Goal: Complete application form

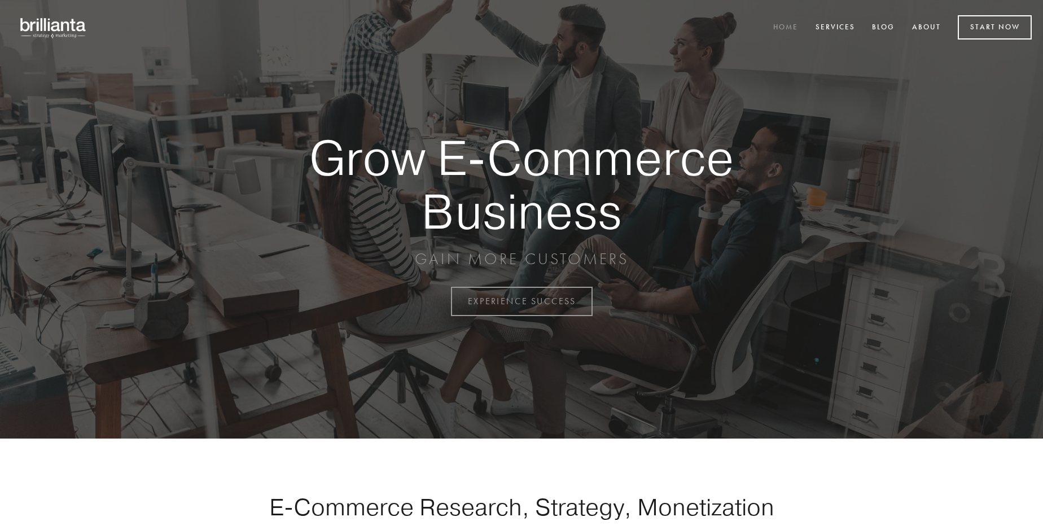
scroll to position [2959, 0]
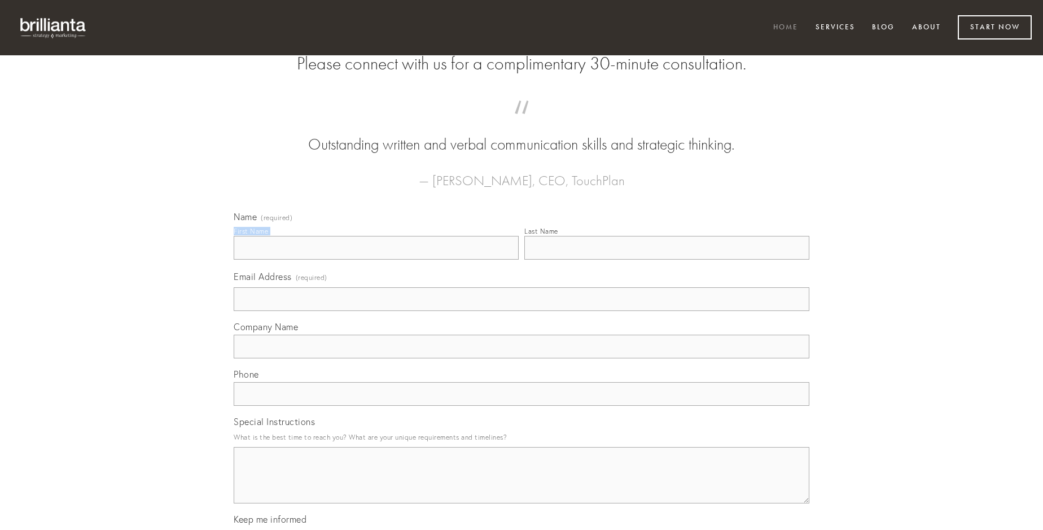
type input "[PERSON_NAME]"
click at [667, 260] on input "Last Name" at bounding box center [666, 248] width 285 height 24
type input "[PERSON_NAME]"
click at [521, 311] on input "Email Address (required)" at bounding box center [522, 299] width 576 height 24
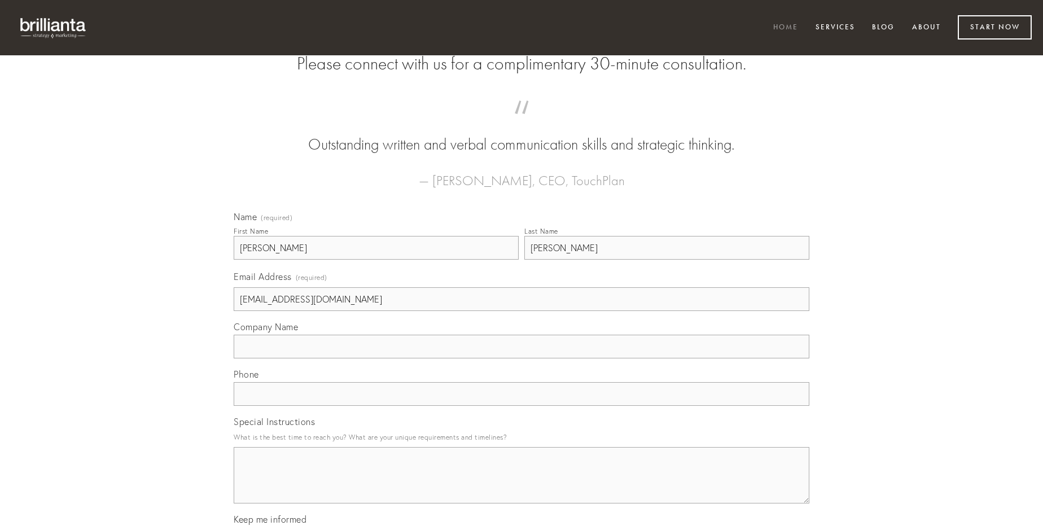
type input "[EMAIL_ADDRESS][DOMAIN_NAME]"
click at [521, 358] on input "Company Name" at bounding box center [522, 347] width 576 height 24
type input "assentator"
click at [521, 406] on input "text" at bounding box center [522, 394] width 576 height 24
click at [521, 485] on textarea "Special Instructions" at bounding box center [522, 475] width 576 height 56
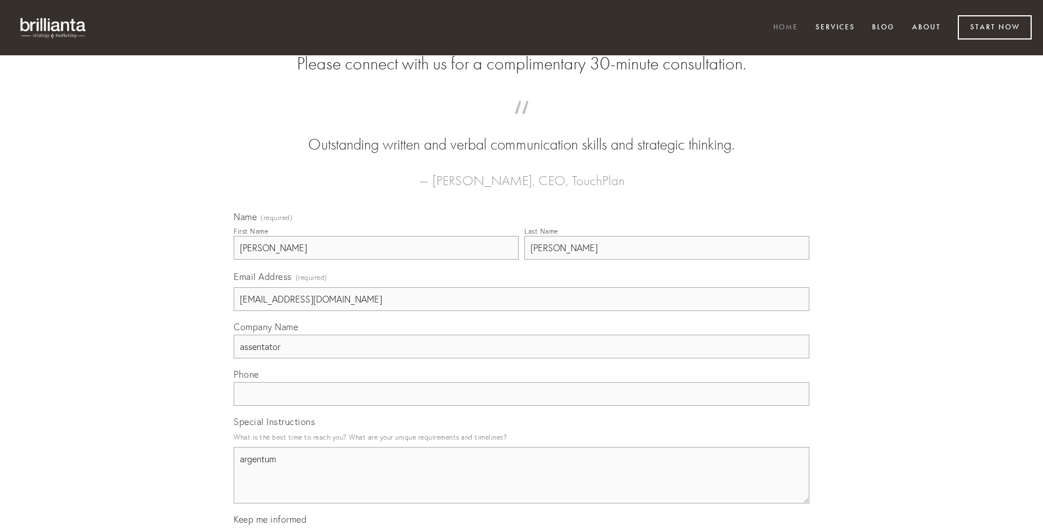
type textarea "argentum"
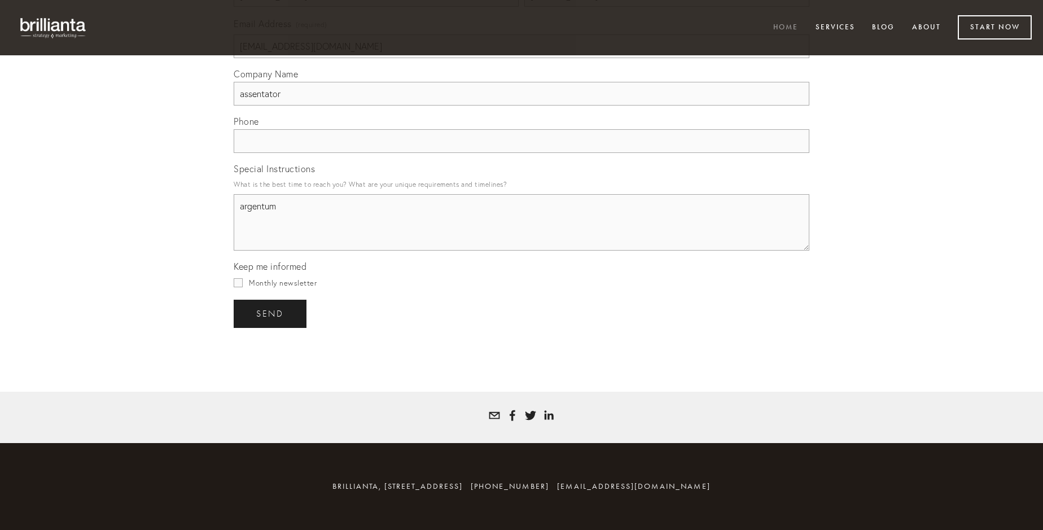
click at [271, 313] on span "send" at bounding box center [270, 314] width 28 height 10
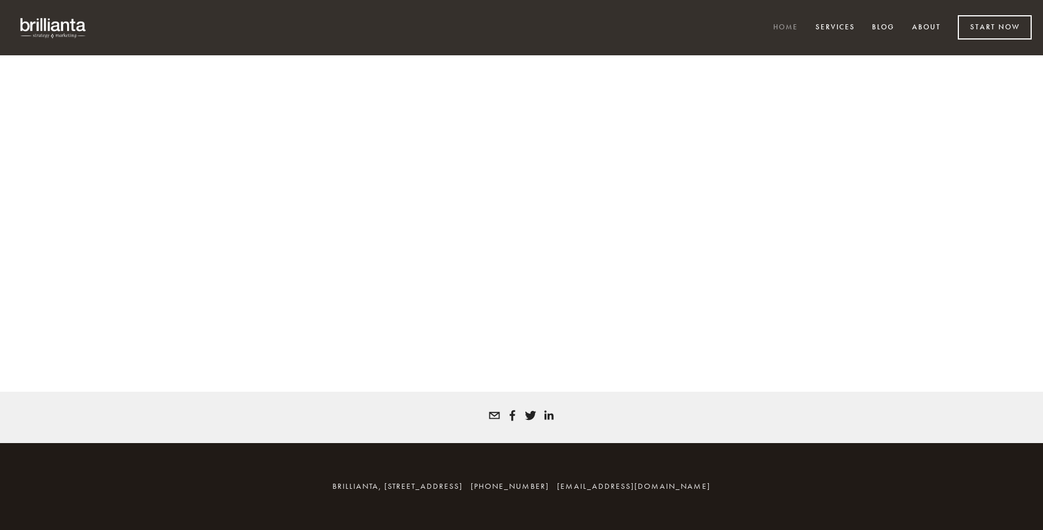
scroll to position [2943, 0]
